Goal: Task Accomplishment & Management: Use online tool/utility

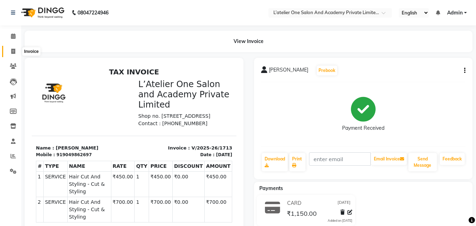
click at [12, 53] on icon at bounding box center [13, 51] width 4 height 5
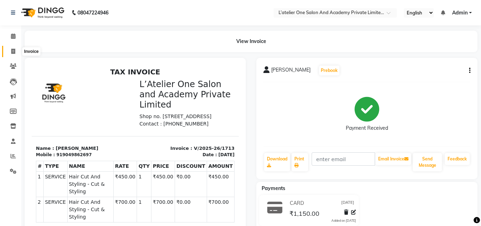
select select "service"
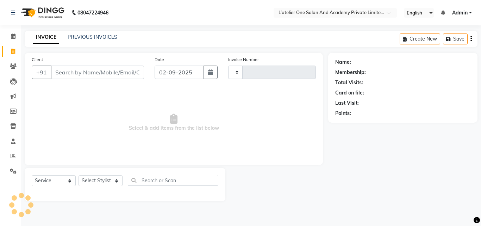
type input "1714"
select select "6939"
click at [100, 38] on link "PREVIOUS INVOICES" at bounding box center [93, 37] width 50 height 6
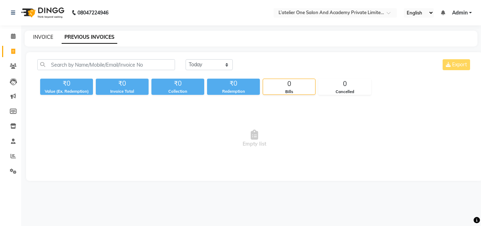
click at [37, 36] on link "INVOICE" at bounding box center [43, 37] width 20 height 6
select select "6939"
select select "service"
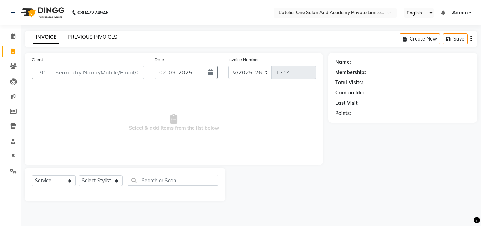
click at [95, 36] on link "PREVIOUS INVOICES" at bounding box center [93, 37] width 50 height 6
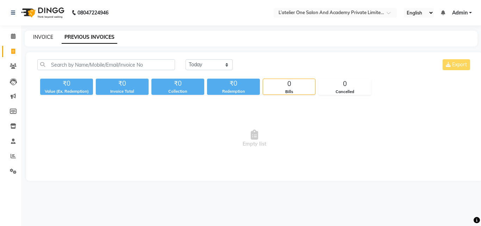
click at [37, 35] on link "INVOICE" at bounding box center [43, 37] width 20 height 6
select select "service"
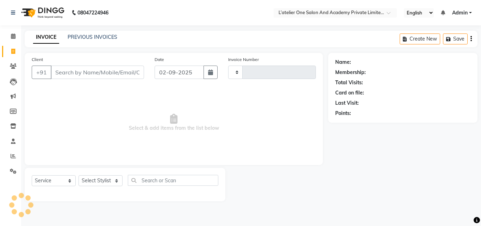
type input "1714"
select select "6939"
click at [75, 74] on input "Client" at bounding box center [97, 72] width 93 height 13
click at [0, 87] on li "Leads" at bounding box center [10, 81] width 21 height 15
